Goal: Information Seeking & Learning: Stay updated

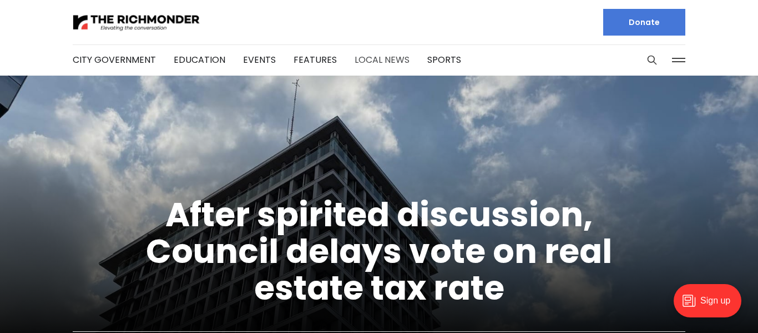
click at [357, 53] on link "Local News" at bounding box center [382, 59] width 55 height 13
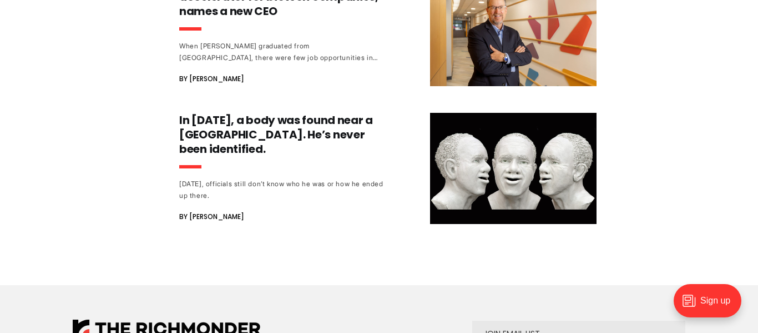
scroll to position [3590, 0]
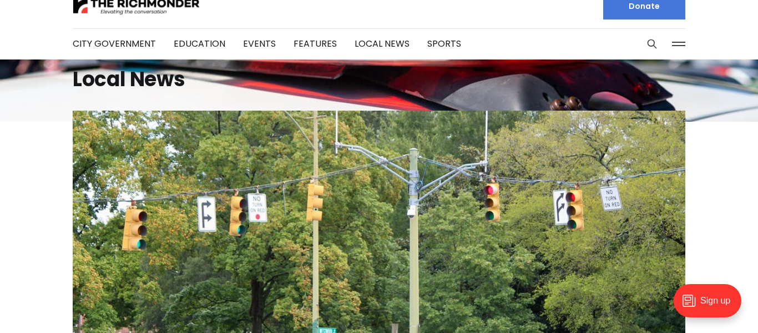
scroll to position [0, 0]
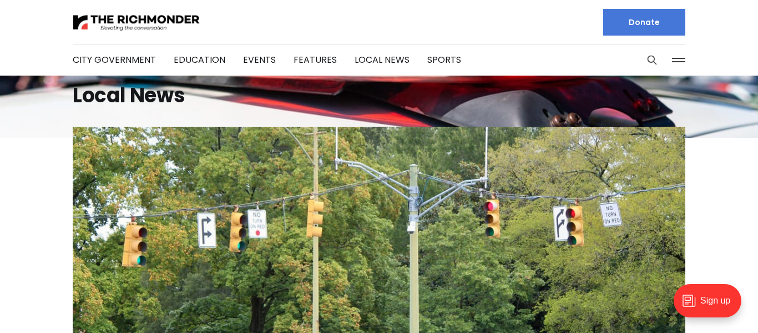
click at [682, 52] on button at bounding box center [679, 60] width 17 height 17
